Goal: Transaction & Acquisition: Purchase product/service

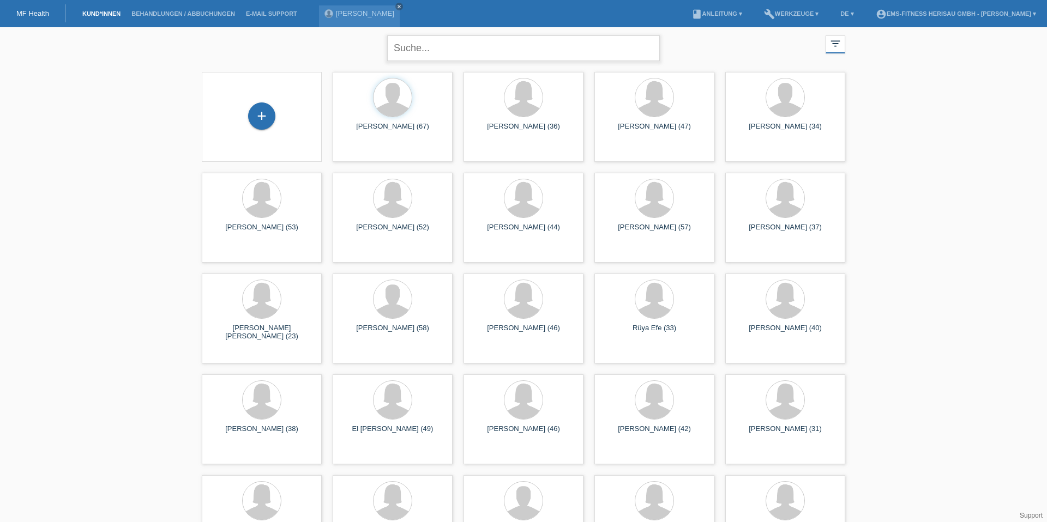
click at [409, 56] on input "text" at bounding box center [523, 48] width 273 height 26
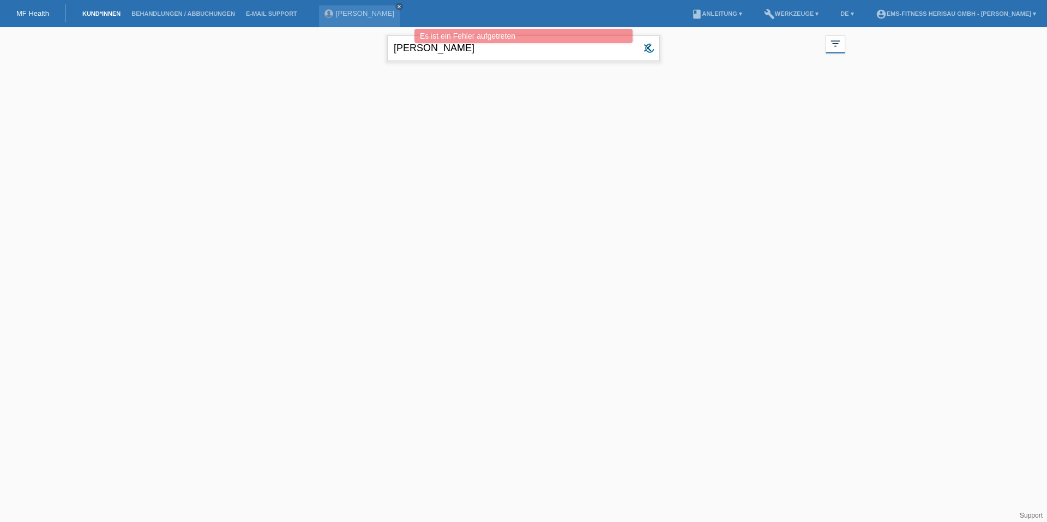
type input "[PERSON_NAME]"
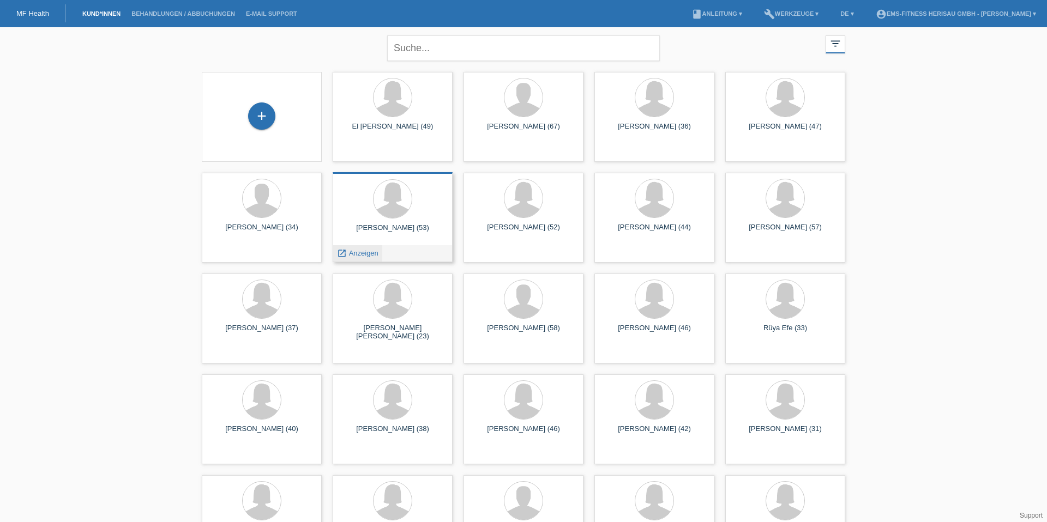
click at [359, 255] on span "Anzeigen" at bounding box center [363, 253] width 29 height 8
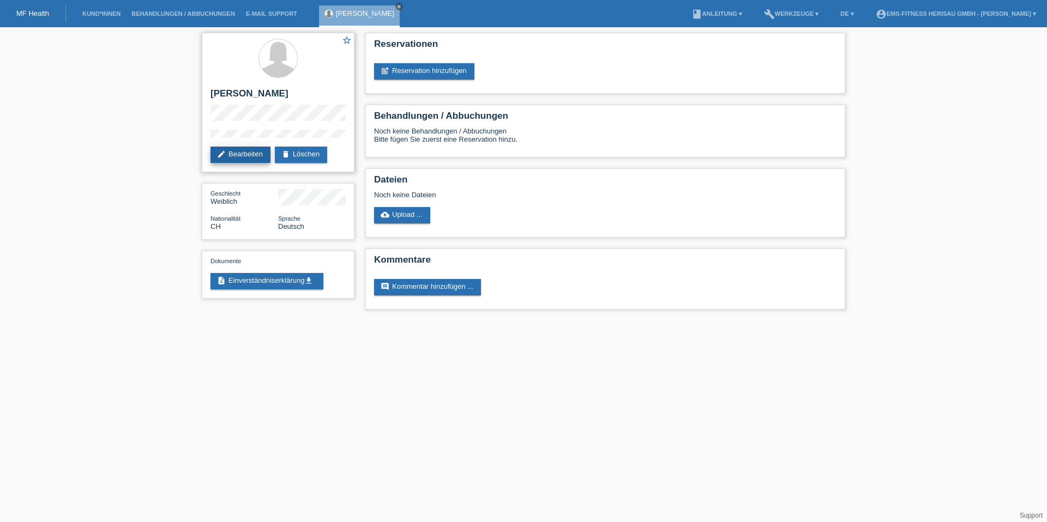
click at [256, 154] on link "edit Bearbeiten" at bounding box center [240, 155] width 60 height 16
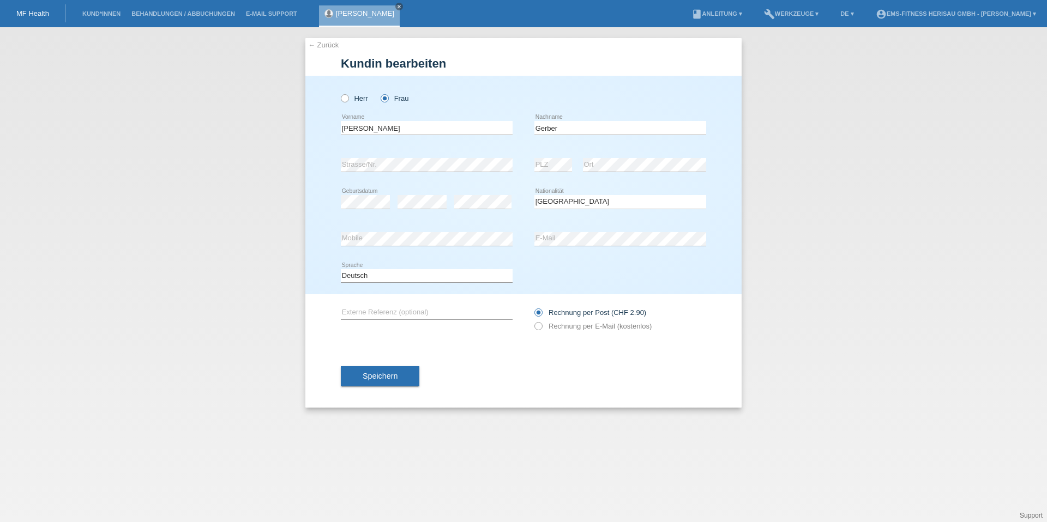
select select "CH"
click at [612, 327] on label "Rechnung per E-Mail (kostenlos)" at bounding box center [592, 326] width 117 height 8
click at [541, 327] on input "Rechnung per E-Mail (kostenlos)" at bounding box center [537, 329] width 7 height 14
radio input "true"
click at [404, 379] on button "Speichern" at bounding box center [380, 376] width 79 height 21
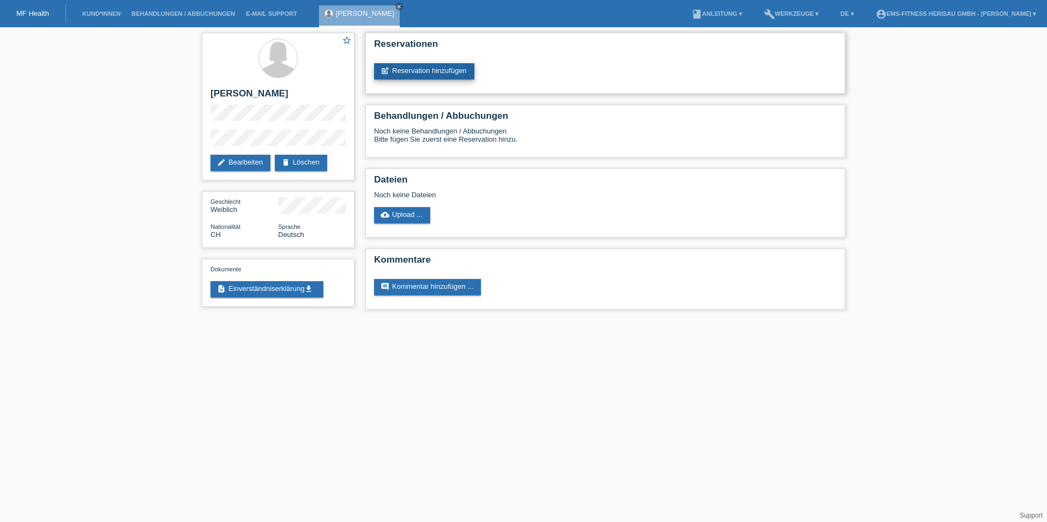
click at [425, 67] on link "post_add Reservation hinzufügen" at bounding box center [424, 71] width 100 height 16
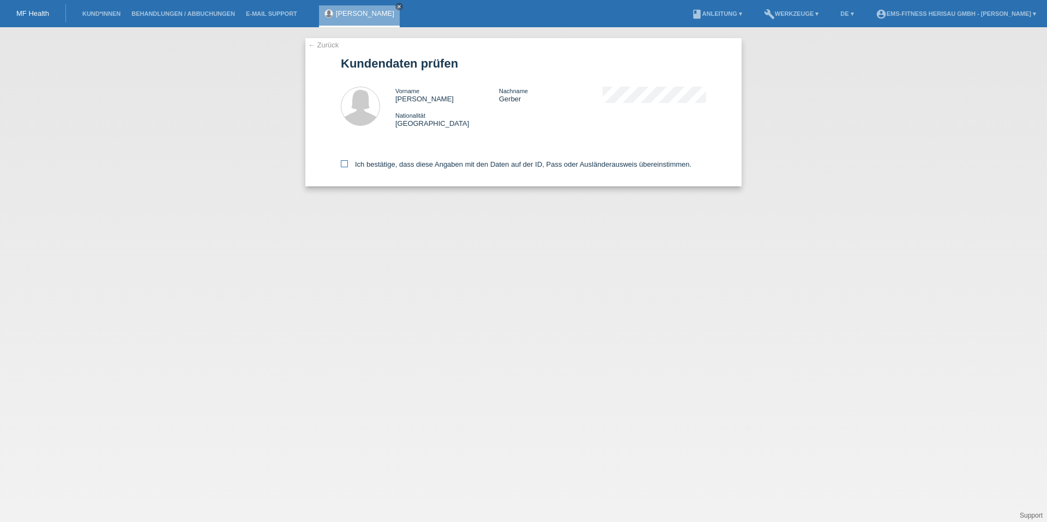
click at [395, 165] on label "Ich bestätige, dass diese Angaben mit den Daten auf der ID, Pass oder Ausländer…" at bounding box center [516, 164] width 351 height 8
click at [348, 165] on input "Ich bestätige, dass diese Angaben mit den Daten auf der ID, Pass oder Ausländer…" at bounding box center [344, 163] width 7 height 7
checkbox input "true"
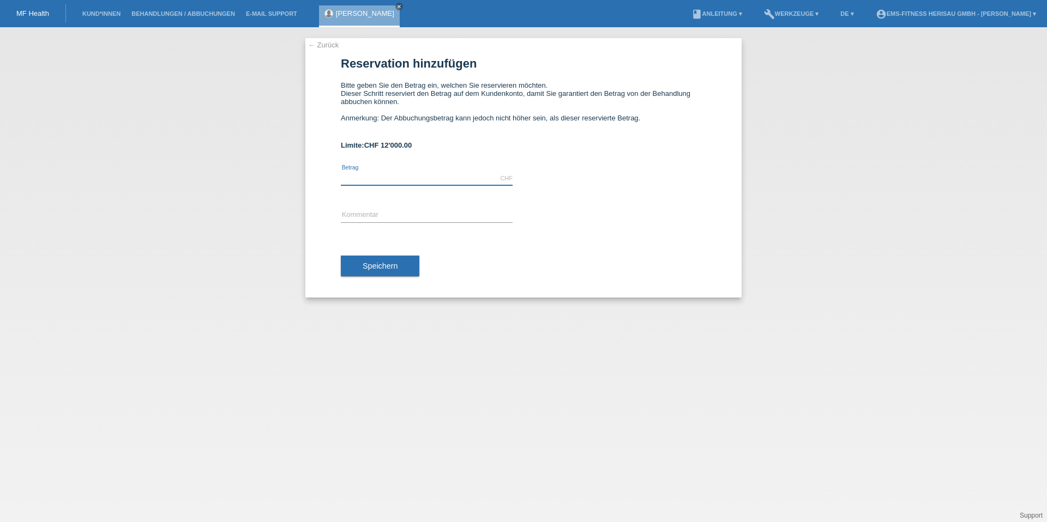
click at [474, 180] on input "text" at bounding box center [427, 179] width 172 height 14
type input "2297.00"
click at [436, 218] on input "text" at bounding box center [427, 216] width 172 height 14
click at [436, 214] on input "EMS Körperformen Herisau 24 Monats-Abo" at bounding box center [427, 216] width 172 height 14
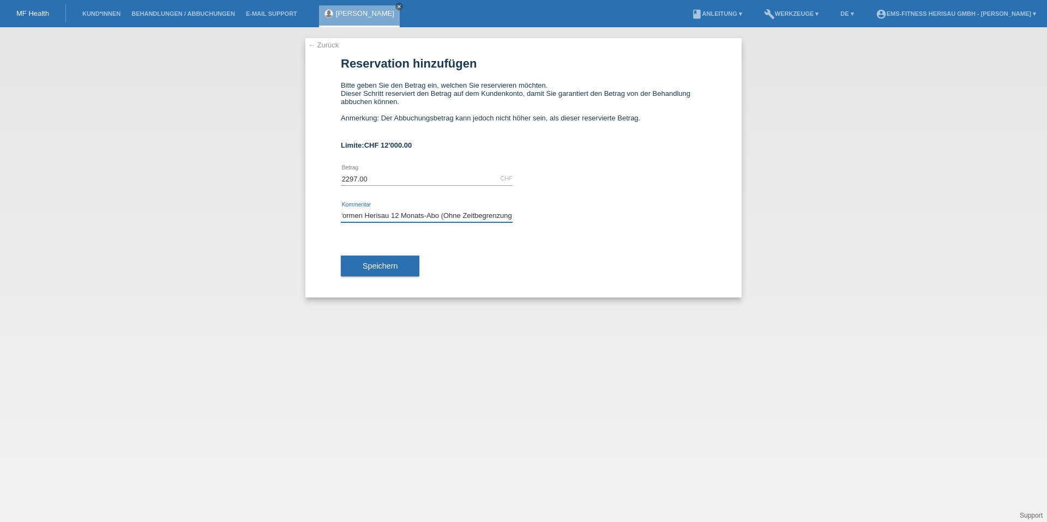
scroll to position [0, 42]
type input "EMS Körperformen Herisau 12 Monats-Abo (Ohne Zeitbegrenzung)"
click at [406, 268] on button "Speichern" at bounding box center [380, 266] width 79 height 21
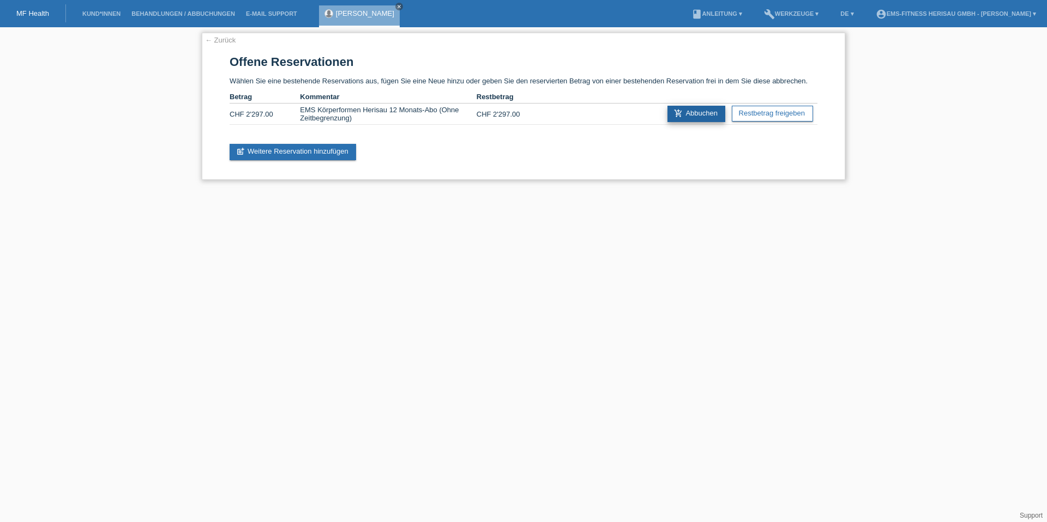
click at [674, 117] on icon "add_shopping_cart" at bounding box center [678, 113] width 9 height 9
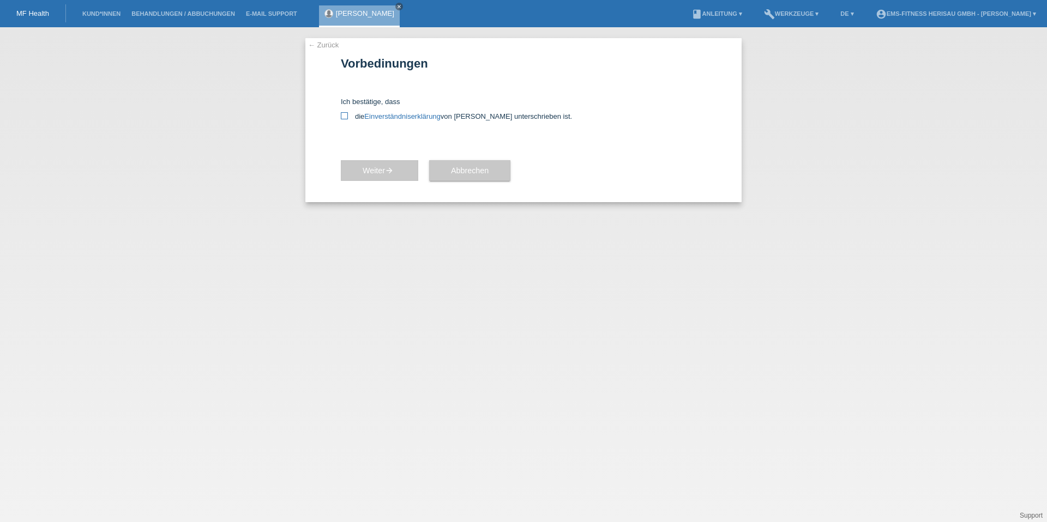
click at [346, 116] on icon at bounding box center [344, 115] width 7 height 7
click at [346, 116] on input "die Einverständniserklärung von der Kundin unterschrieben ist." at bounding box center [344, 115] width 7 height 7
checkbox input "true"
click at [374, 176] on button "Weiter arrow_forward" at bounding box center [379, 170] width 77 height 21
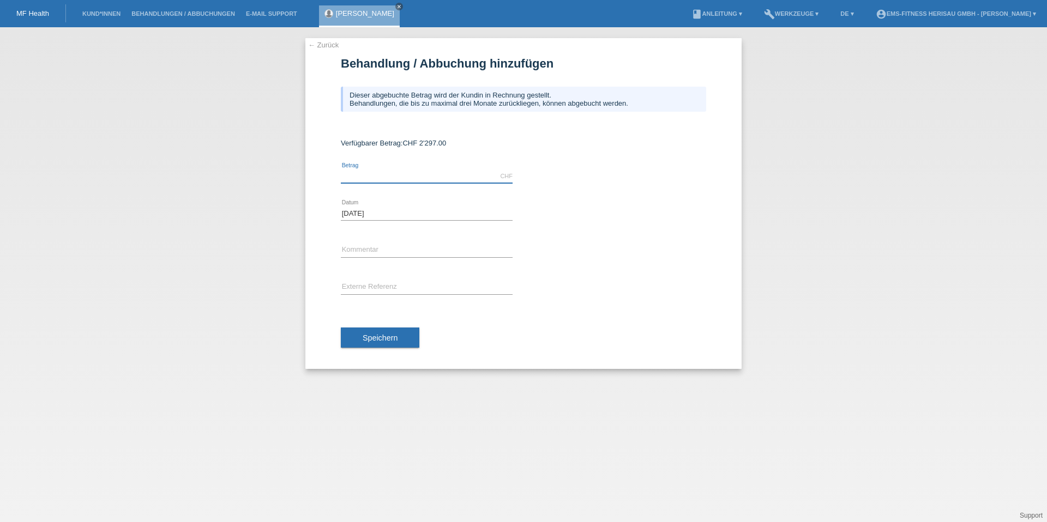
click at [480, 175] on input "text" at bounding box center [427, 177] width 172 height 14
type input "2297.00"
click at [412, 341] on button "Speichern" at bounding box center [380, 338] width 79 height 21
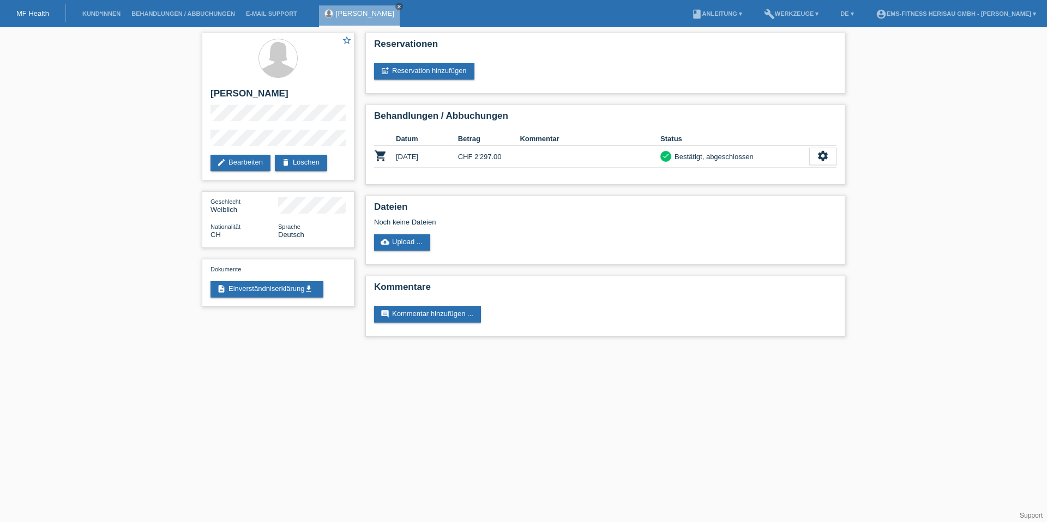
click at [159, 8] on li "Behandlungen / Abbuchungen" at bounding box center [183, 14] width 114 height 28
click at [161, 11] on link "Behandlungen / Abbuchungen" at bounding box center [183, 13] width 114 height 7
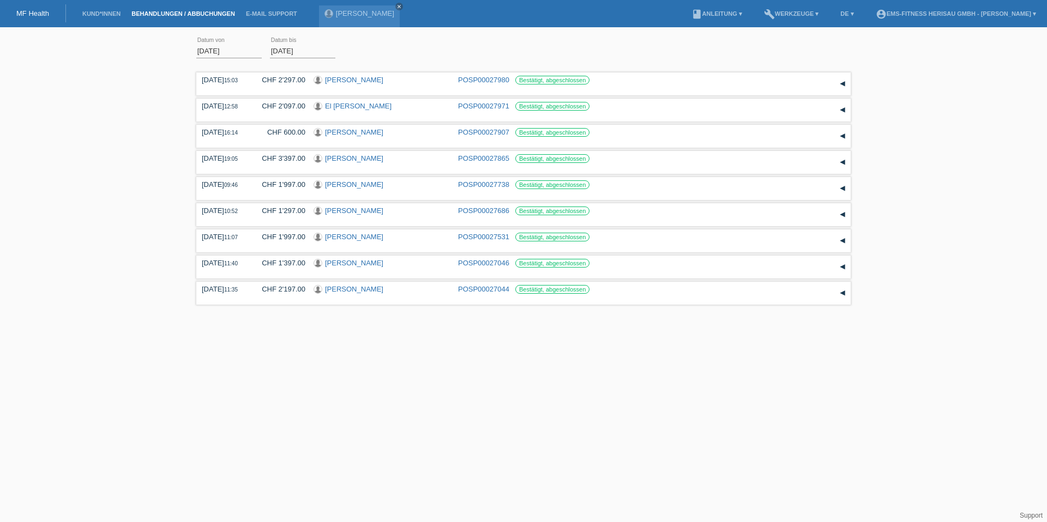
click at [120, 107] on div "[DATE] error Datum von [DATE] error Datum bis Übernehmen 15:03 Datum" at bounding box center [523, 170] width 1047 height 275
